Goal: Task Accomplishment & Management: Use online tool/utility

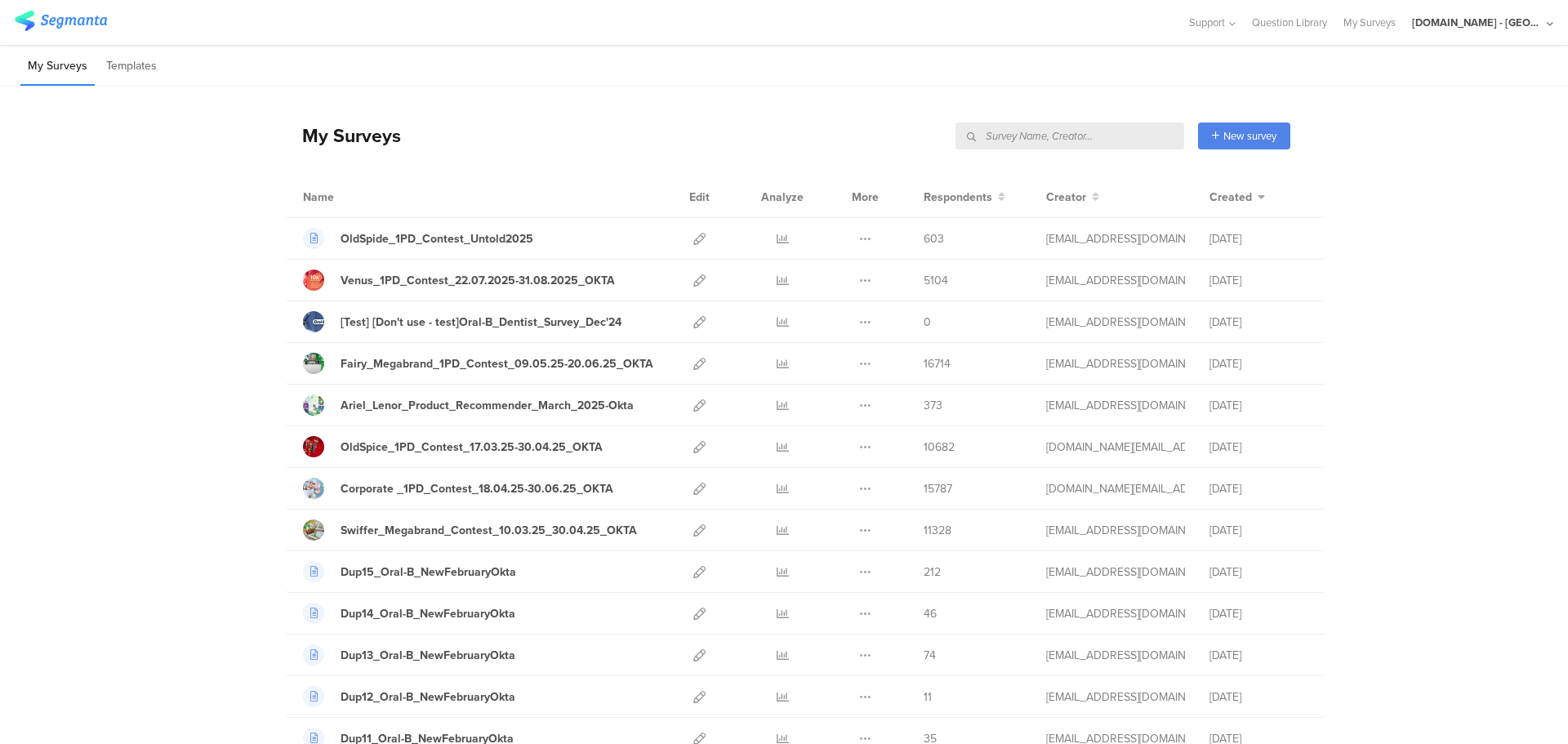
click at [1096, 135] on input "text" at bounding box center [1070, 136] width 228 height 27
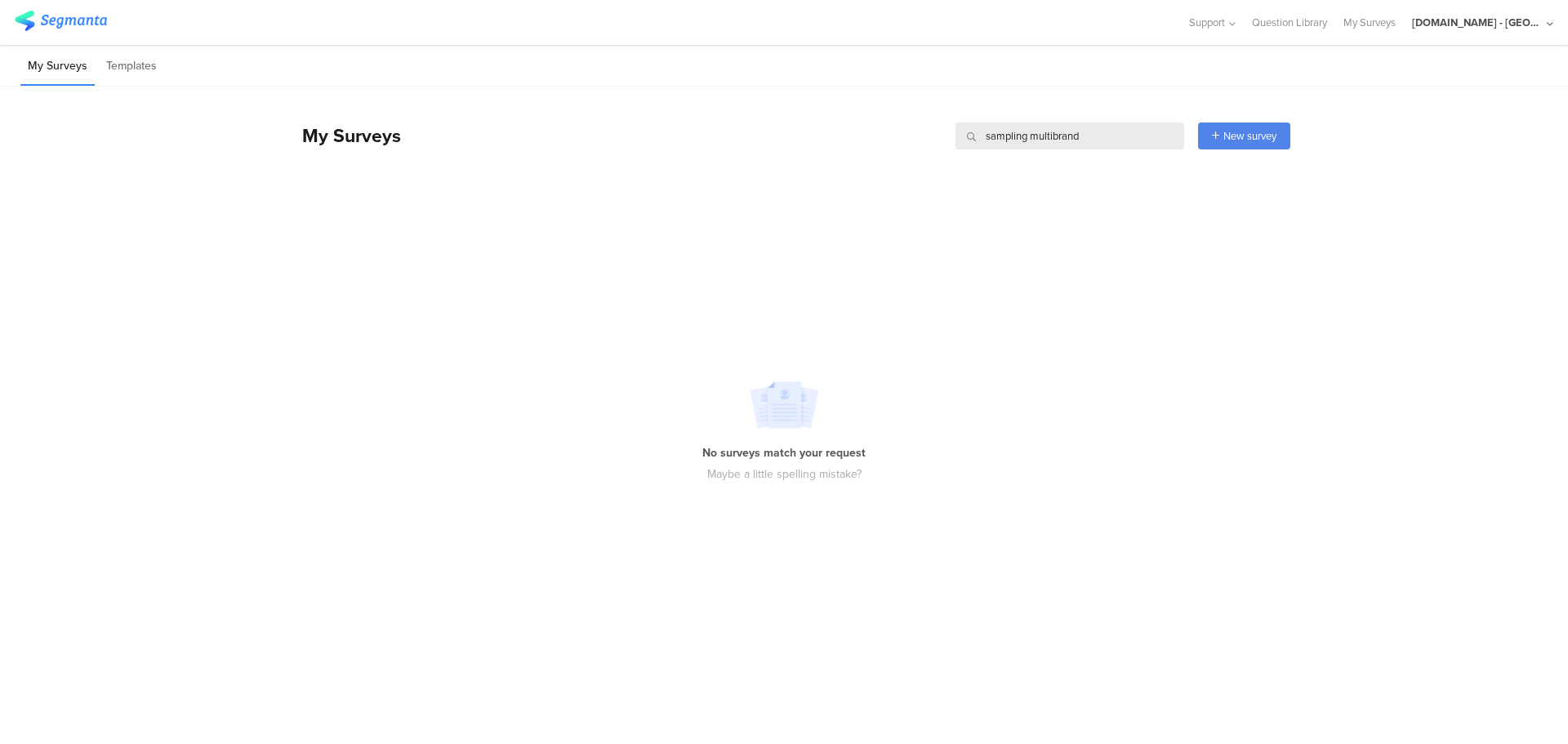
click at [1011, 138] on input "sampling multibrand" at bounding box center [1070, 136] width 228 height 27
type input "multibrand"
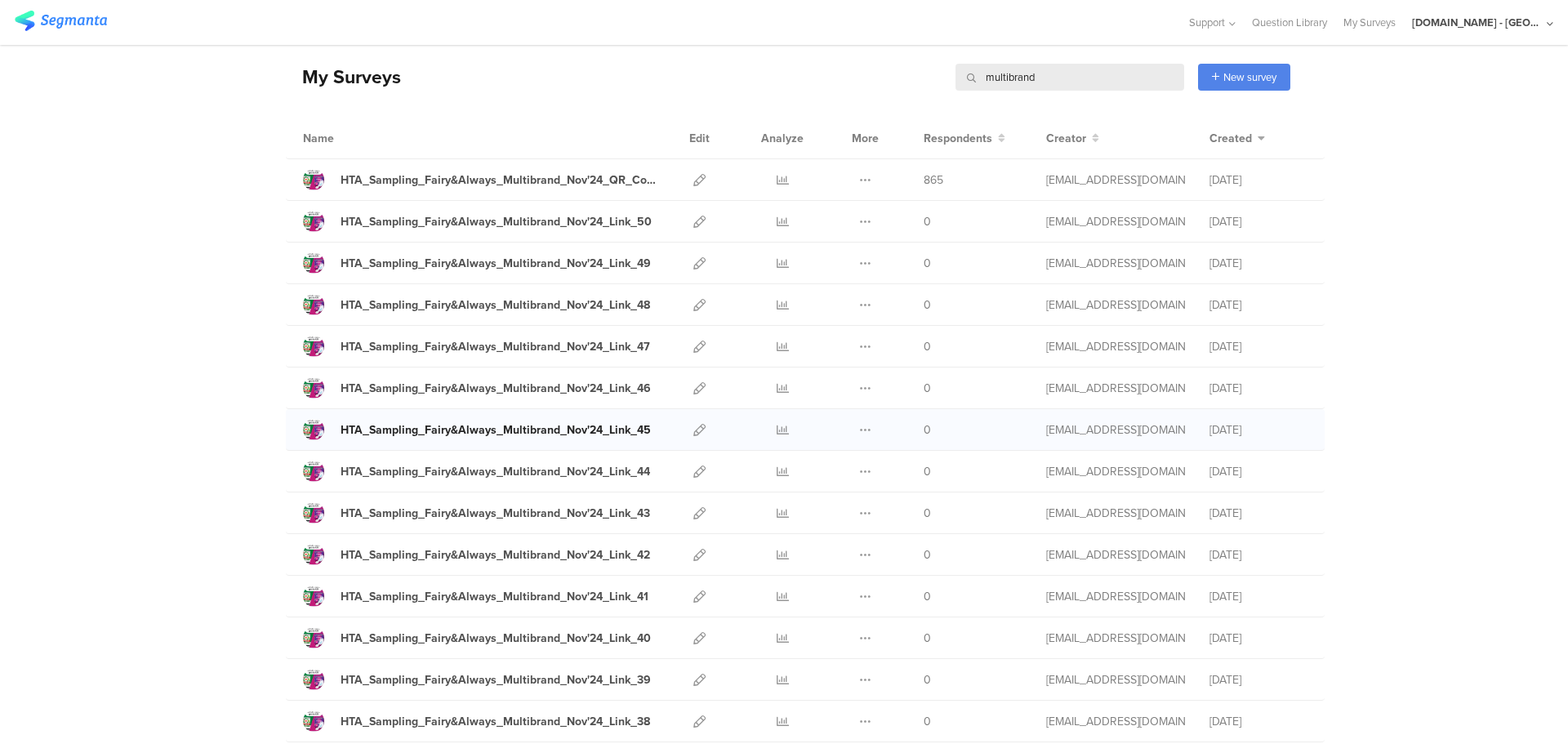
scroll to position [60, 0]
click at [694, 427] on icon at bounding box center [700, 429] width 13 height 13
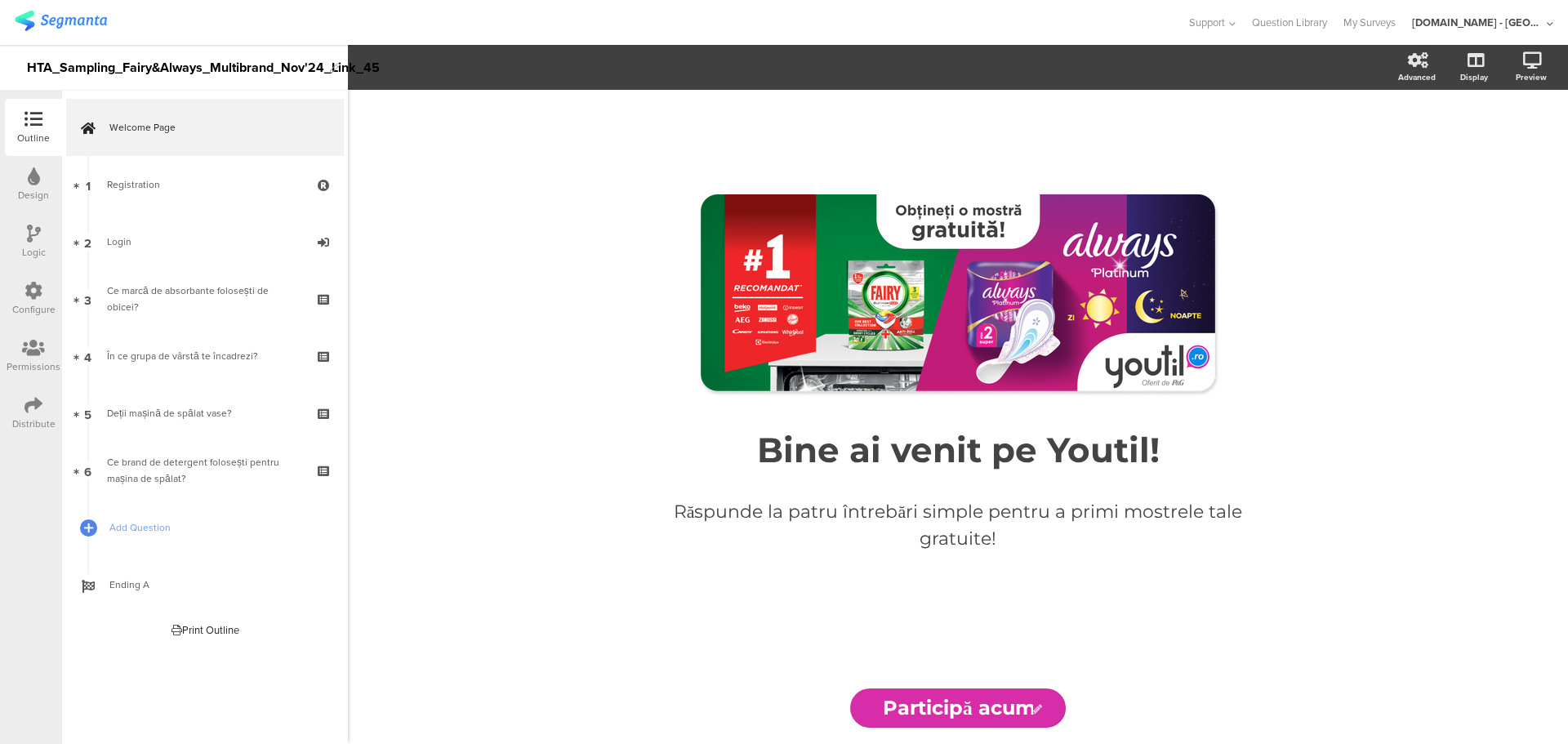
click at [687, 427] on div "Bine ai venit pe Youtil! Bine ai venit pe Youtil!" at bounding box center [957, 450] width 613 height 50
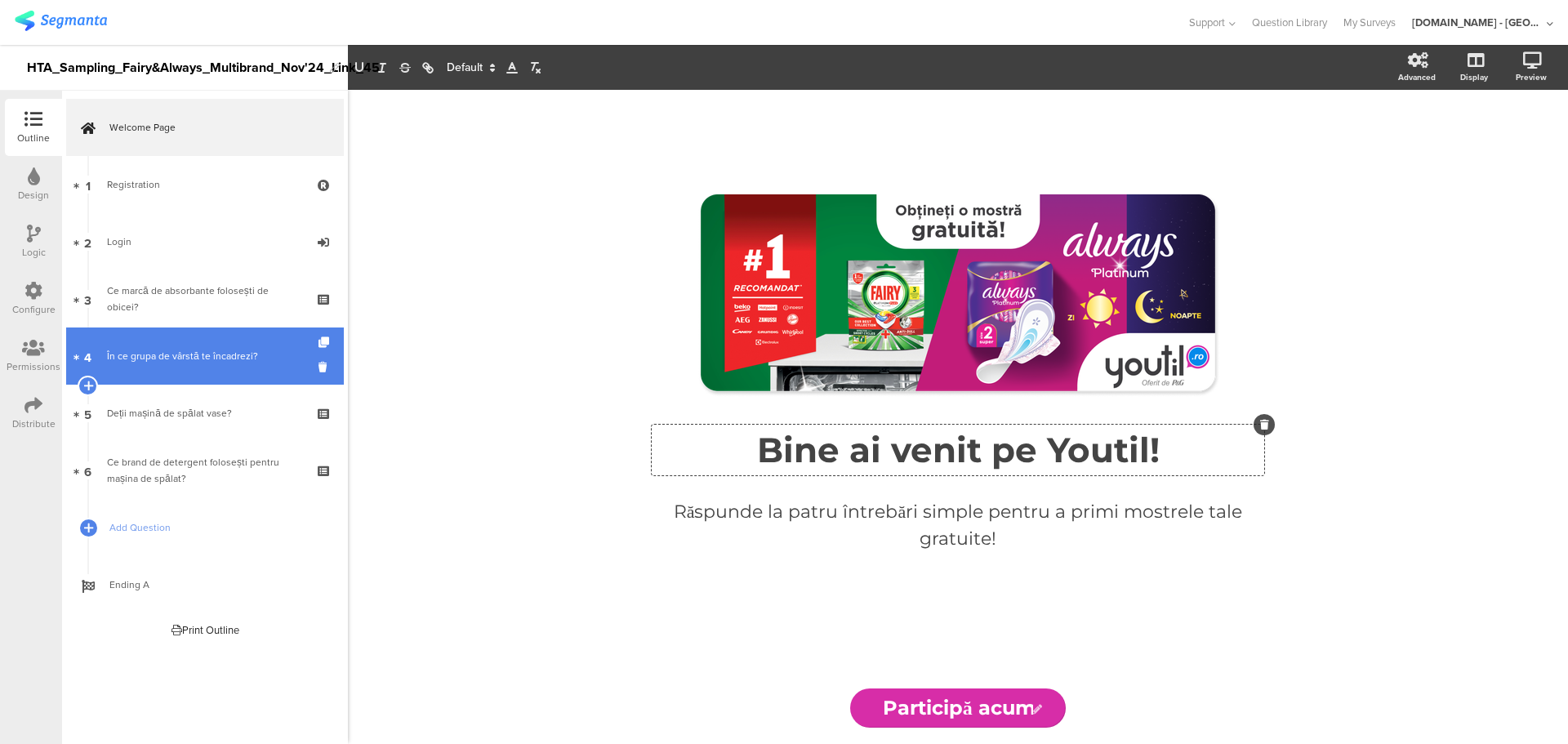
click at [194, 351] on div "În ce grupa de vârstă te încadrezi?" at bounding box center [205, 356] width 196 height 16
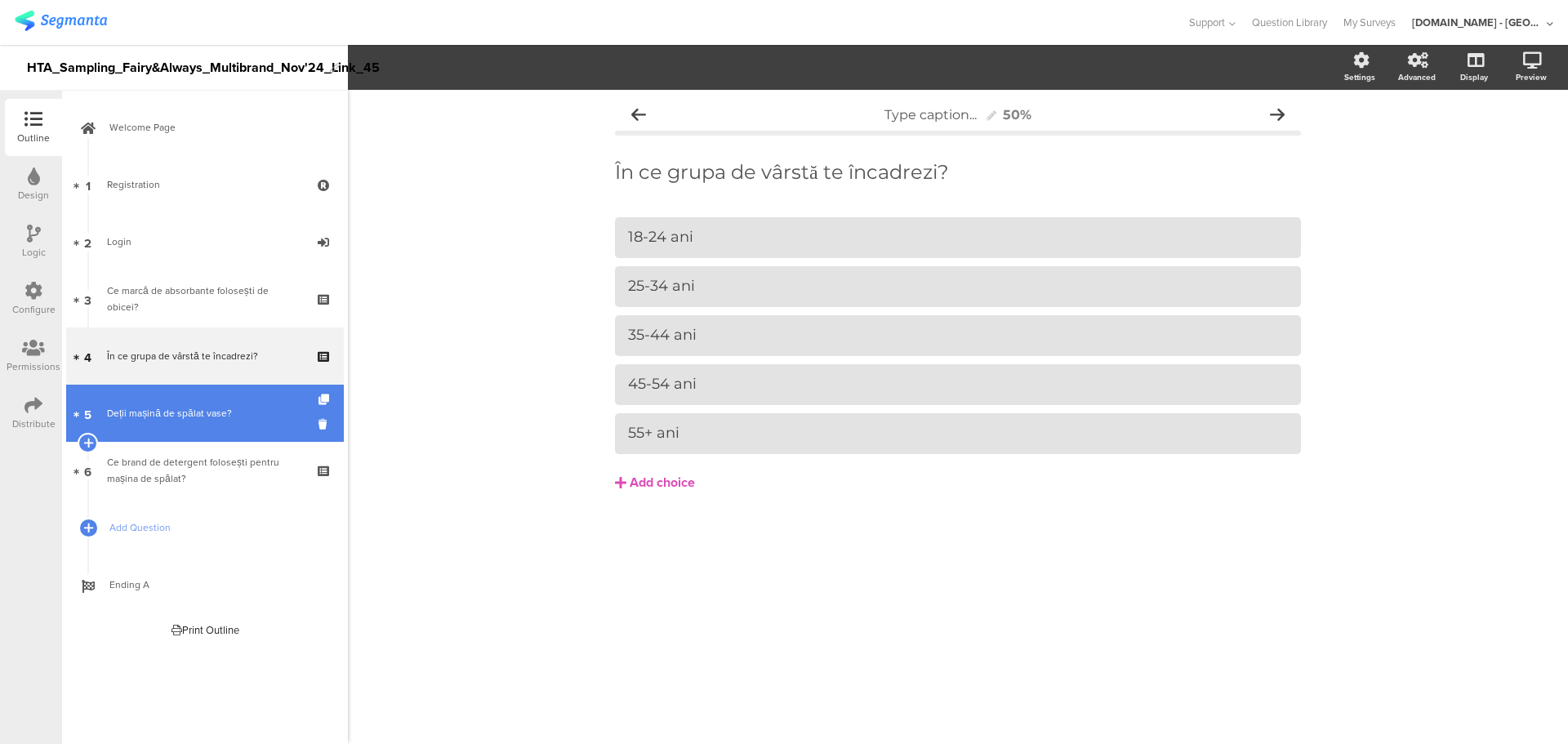
click at [189, 414] on div "Deții mașină de spălat vase?" at bounding box center [205, 413] width 196 height 16
